Goal: Transaction & Acquisition: Purchase product/service

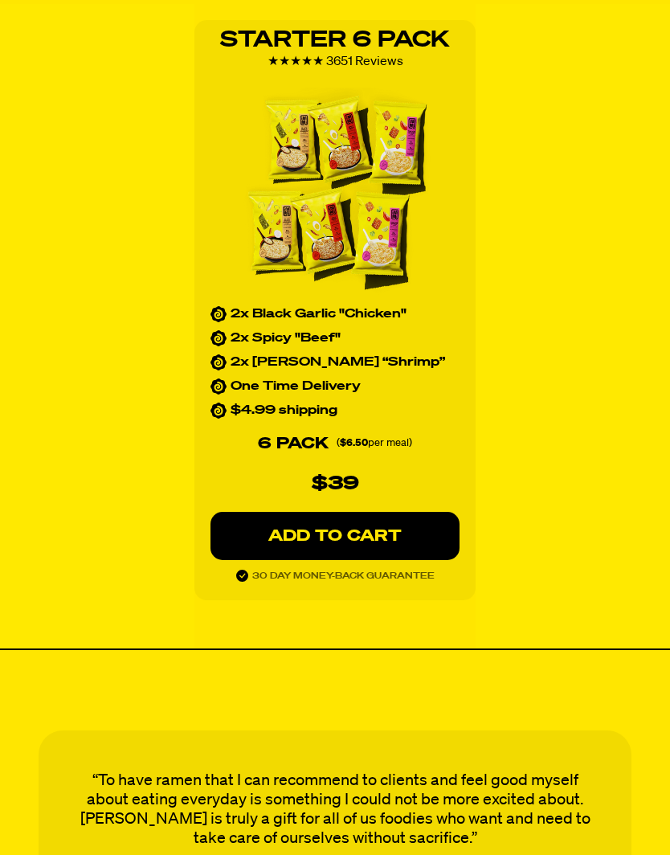
scroll to position [2359, 0]
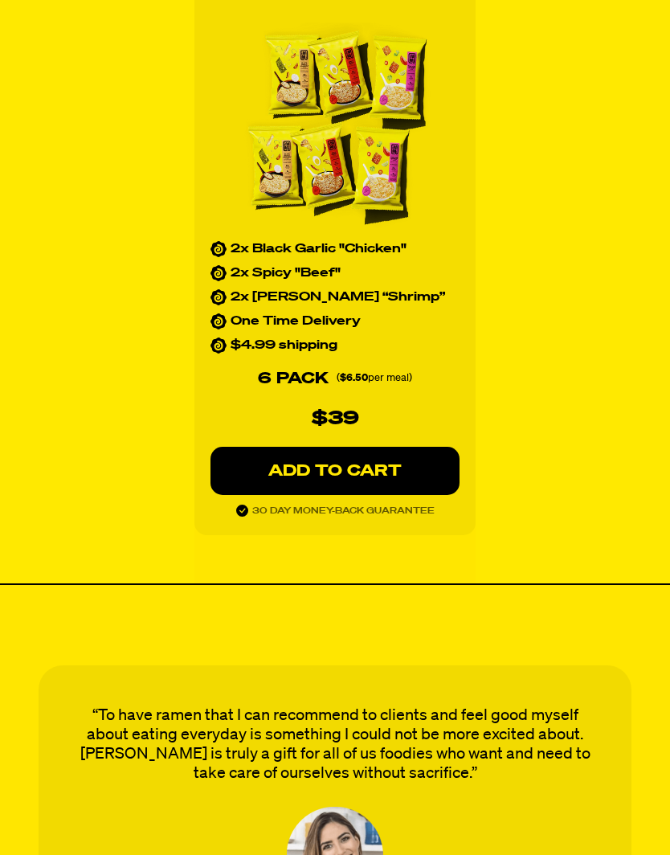
click at [399, 471] on p "ADD TO CART" at bounding box center [335, 471] width 185 height 16
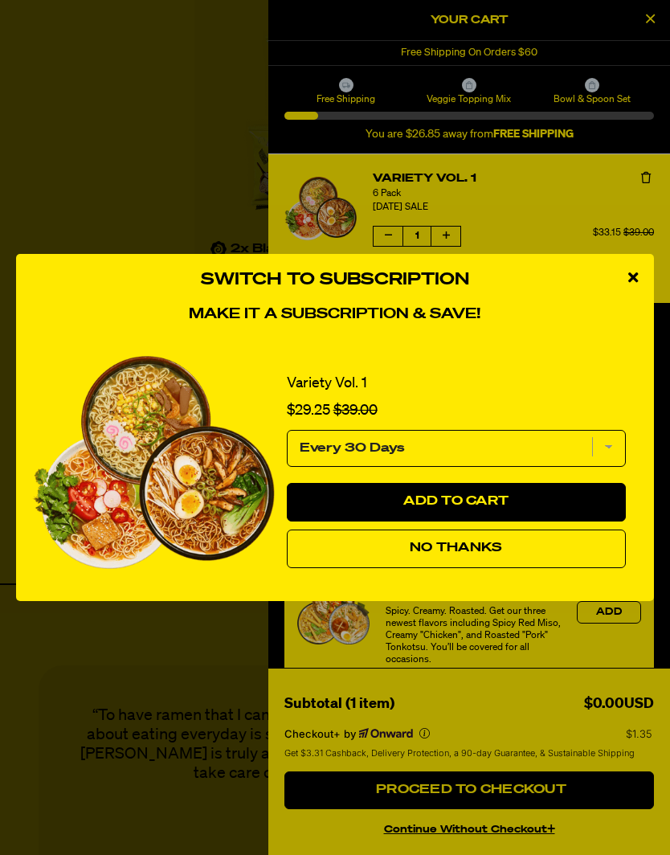
click at [382, 465] on select "Every 30 Days" at bounding box center [456, 448] width 339 height 37
click at [637, 284] on icon "close modal" at bounding box center [633, 277] width 10 height 14
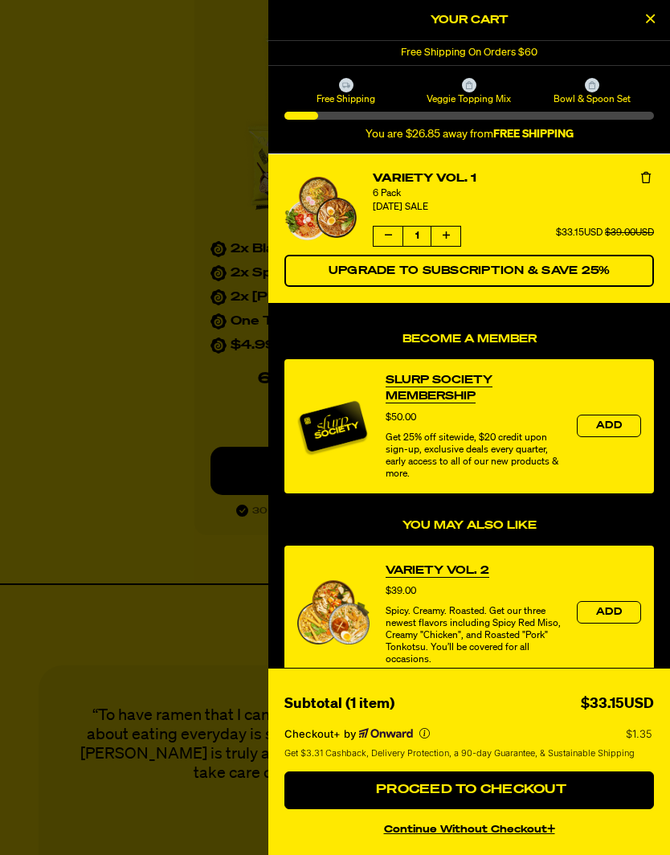
click at [464, 575] on link "Variety Vol. 2" at bounding box center [438, 570] width 104 height 16
